Goal: Information Seeking & Learning: Learn about a topic

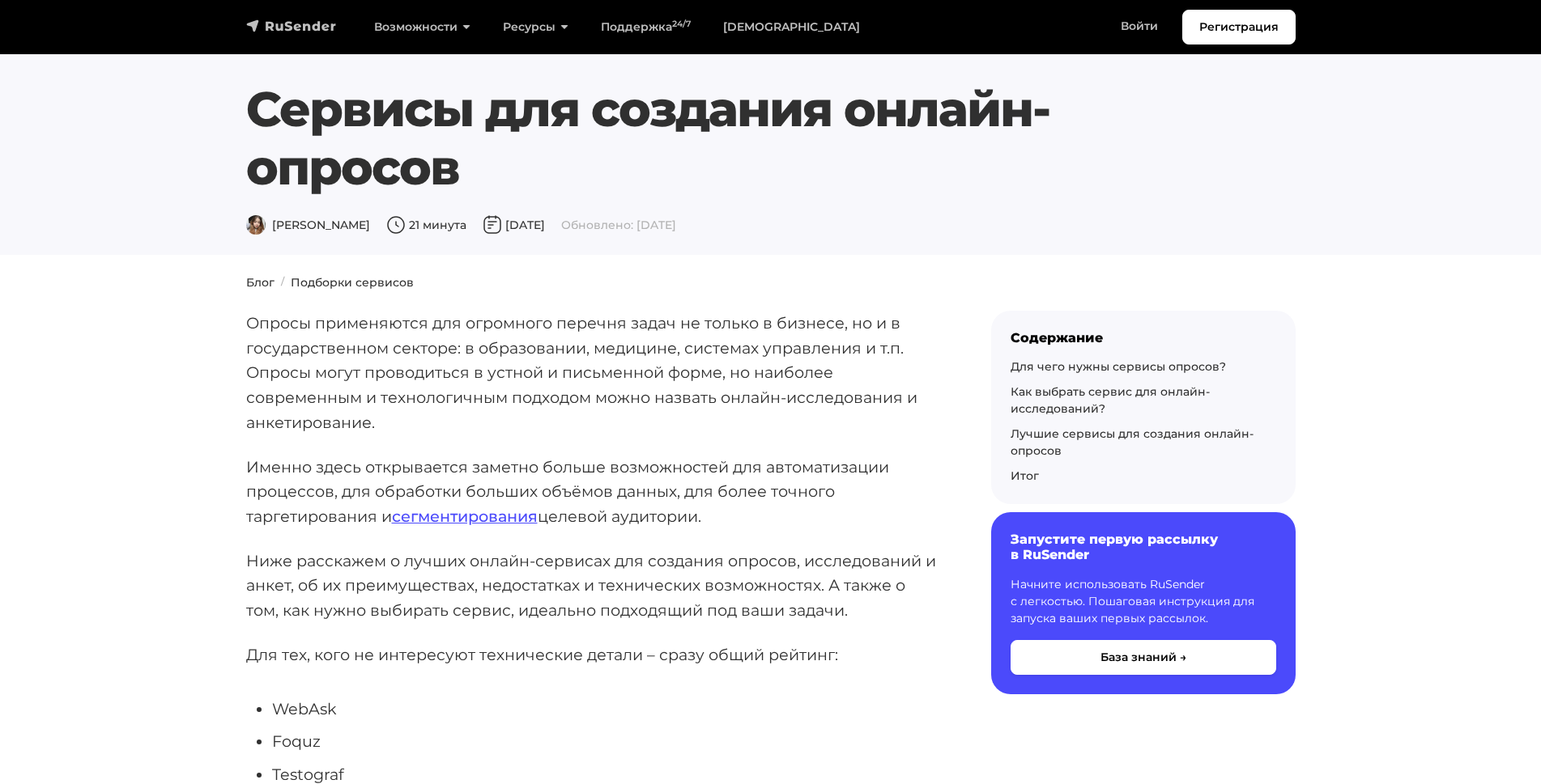
click at [258, 16] on link "navbar" at bounding box center [291, 26] width 91 height 20
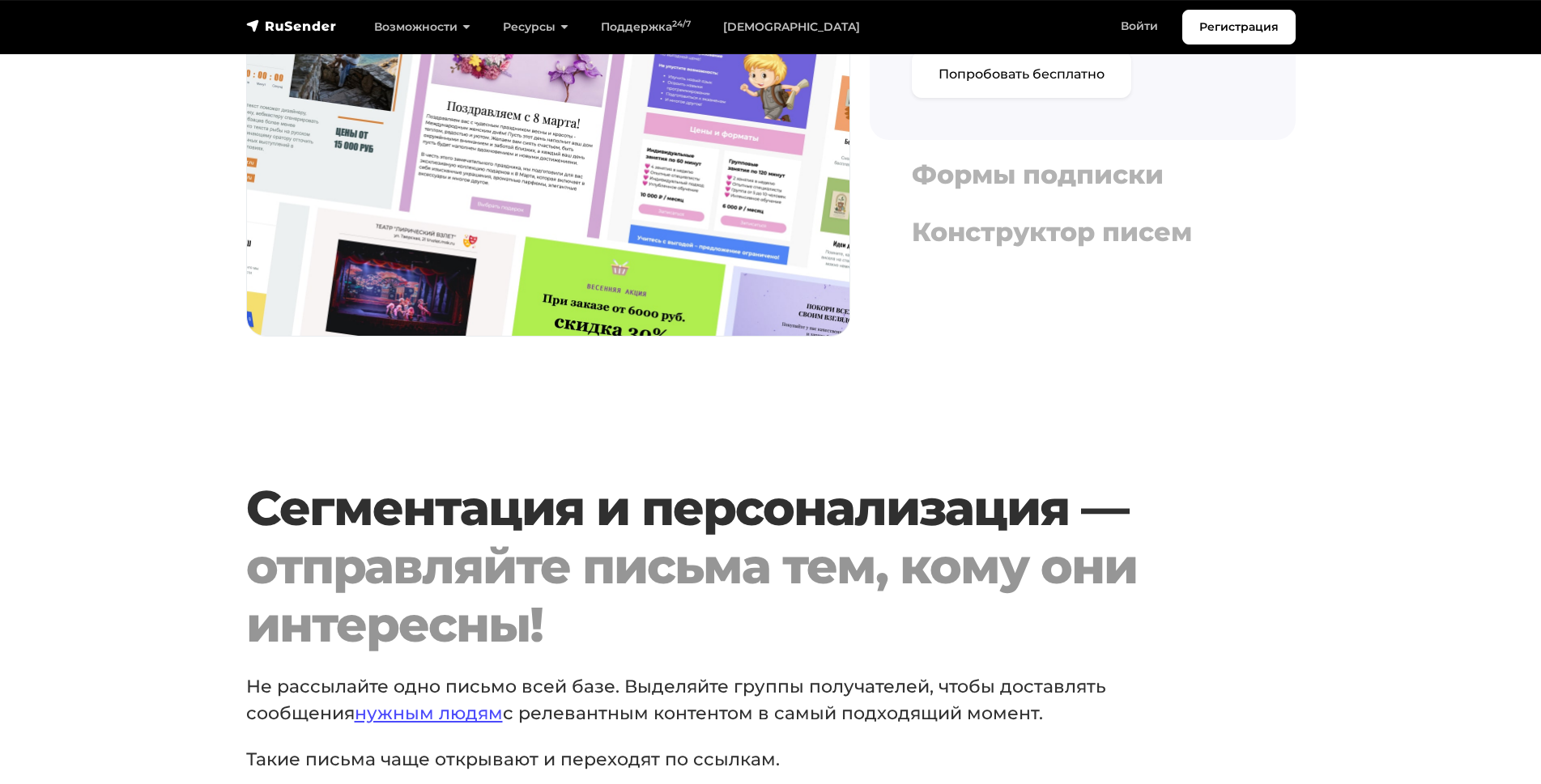
scroll to position [2066, 0]
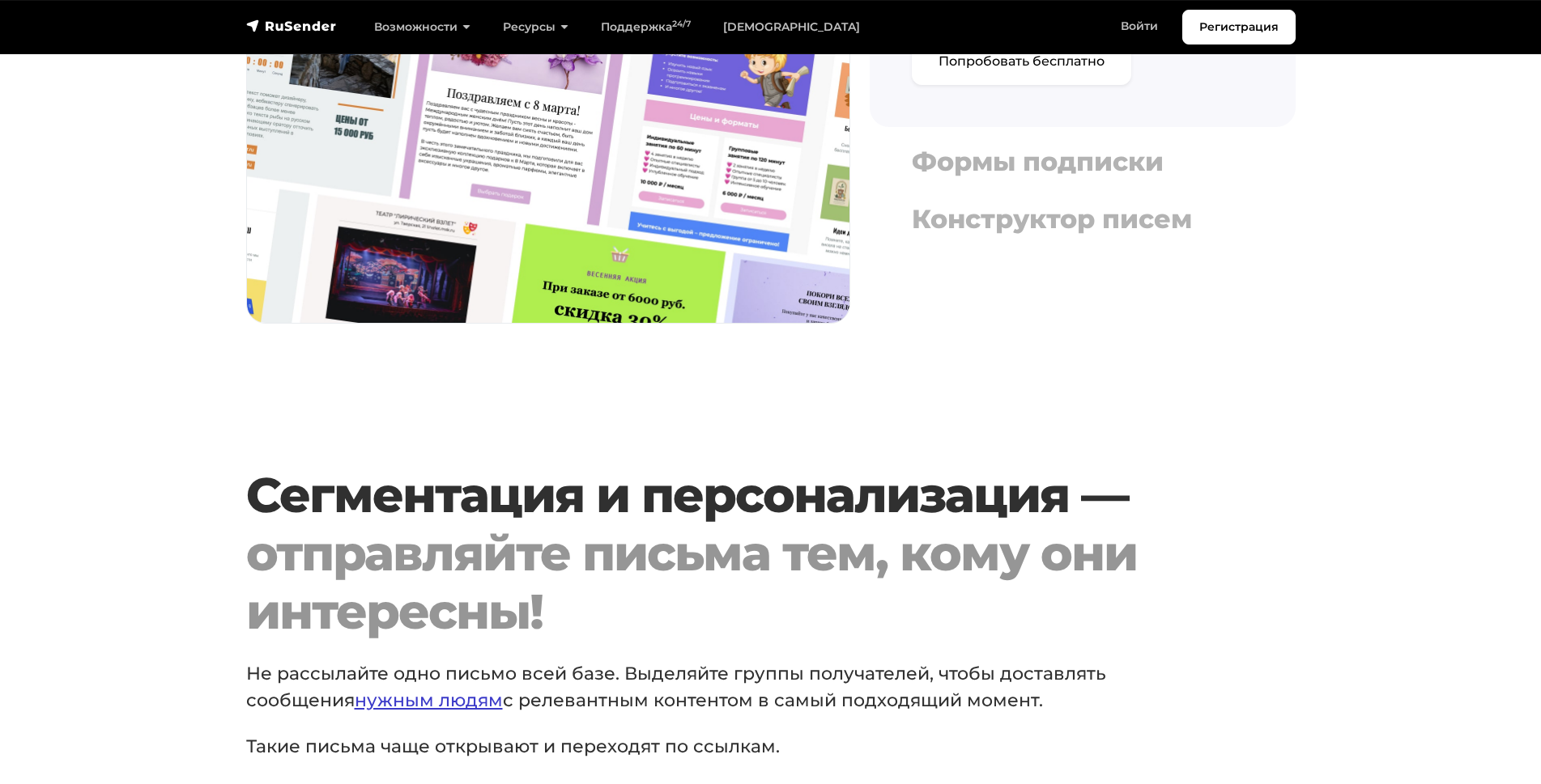
click at [389, 695] on link "нужным людям" at bounding box center [428, 700] width 148 height 22
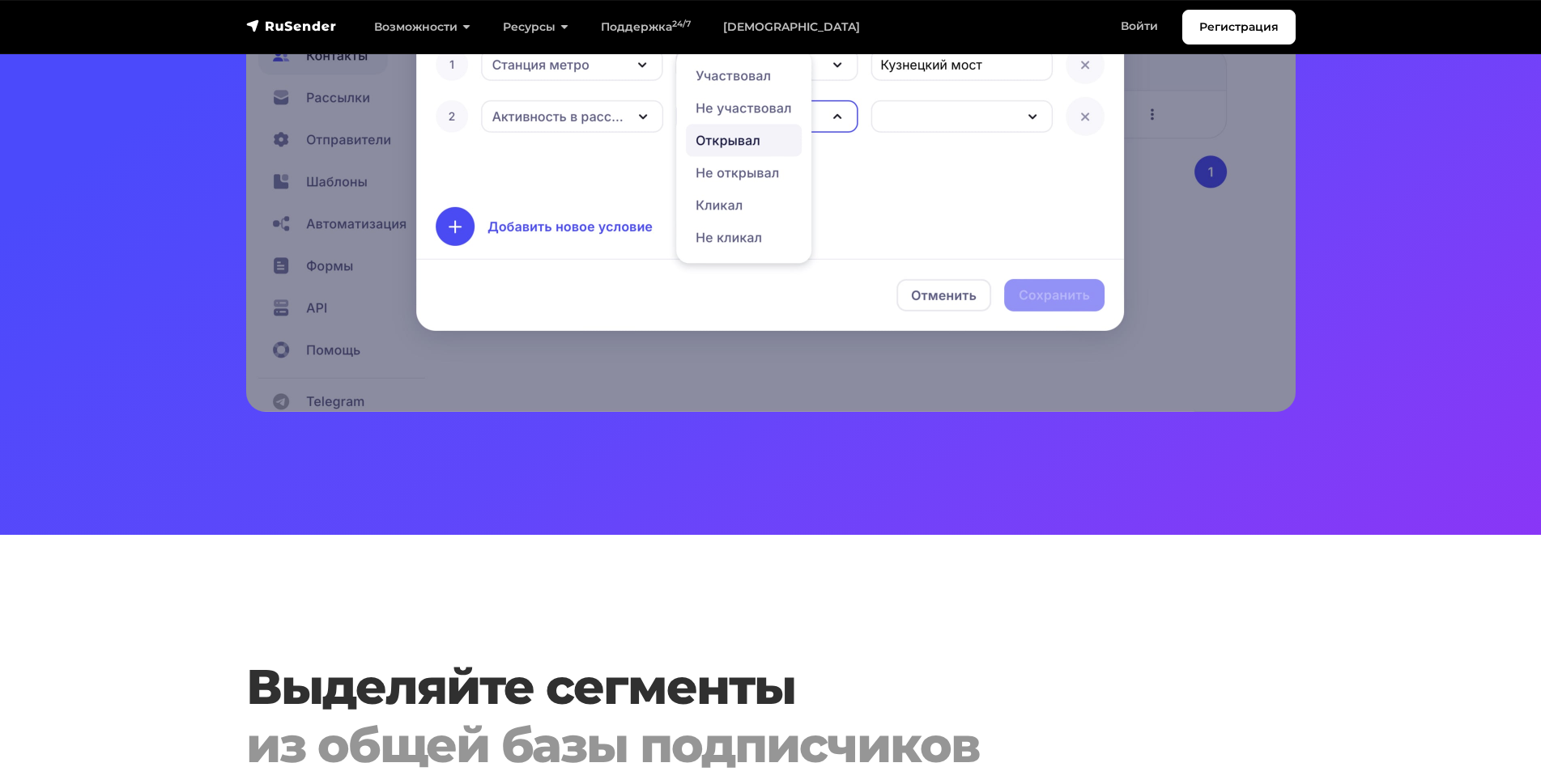
scroll to position [642, 0]
